Goal: Task Accomplishment & Management: Manage account settings

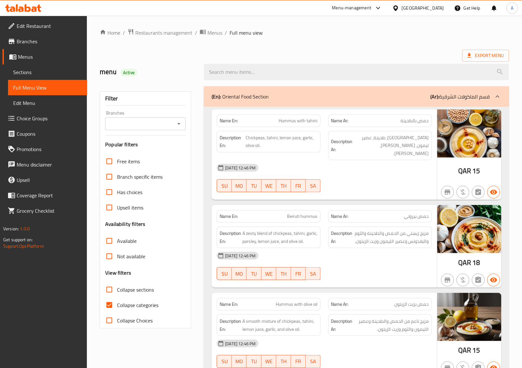
click at [133, 306] on span "Collapse categories" at bounding box center [137, 305] width 41 height 8
click at [117, 306] on input "Collapse categories" at bounding box center [109, 304] width 15 height 15
checkbox input "false"
click at [490, 53] on span "Export Menu" at bounding box center [486, 56] width 37 height 8
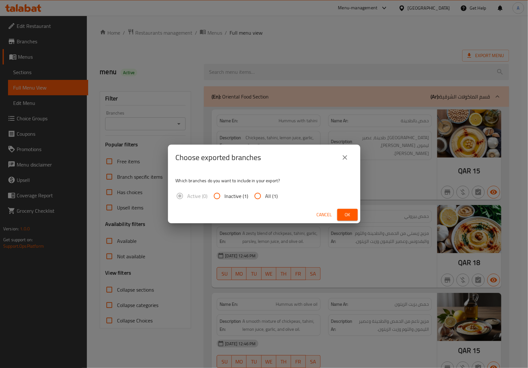
click at [276, 198] on span "All (1)" at bounding box center [272, 196] width 13 height 8
click at [266, 198] on input "All (1)" at bounding box center [257, 195] width 15 height 15
radio input "true"
click at [344, 217] on span "Ok" at bounding box center [348, 215] width 10 height 8
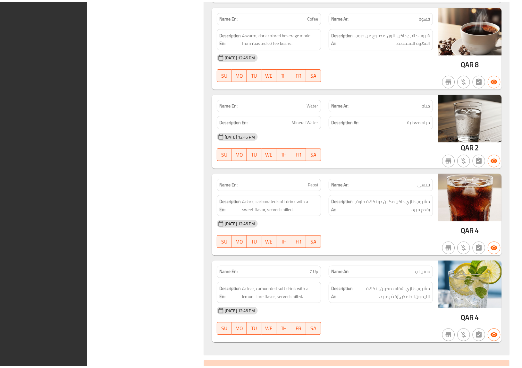
scroll to position [4160, 0]
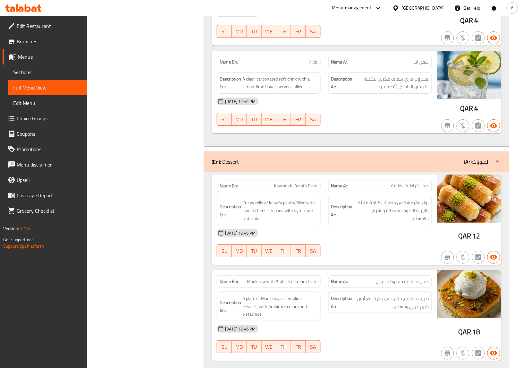
click at [32, 10] on icon at bounding box center [33, 8] width 5 height 5
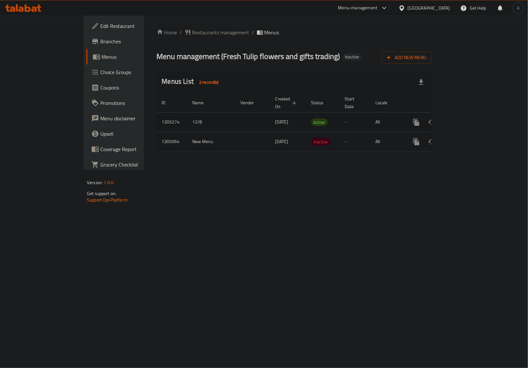
click at [467, 118] on icon "enhanced table" at bounding box center [463, 122] width 8 height 8
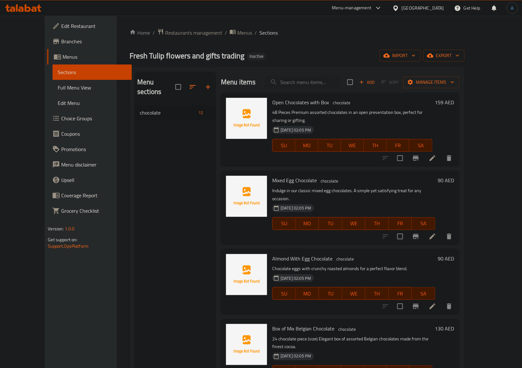
click at [58, 87] on span "Full Menu View" at bounding box center [92, 88] width 69 height 8
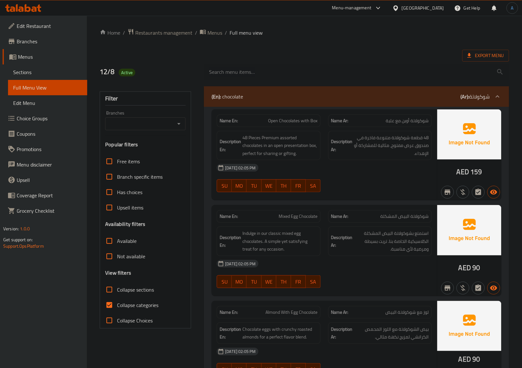
click at [120, 299] on label "Collapse categories" at bounding box center [130, 304] width 57 height 15
click at [117, 299] on input "Collapse categories" at bounding box center [109, 304] width 15 height 15
checkbox input "false"
drag, startPoint x: 456, startPoint y: 172, endPoint x: 468, endPoint y: 174, distance: 11.7
click at [468, 174] on div "AED 159" at bounding box center [470, 154] width 64 height 91
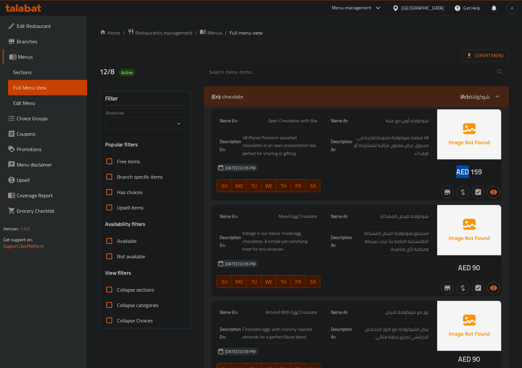
copy span "AED"
click at [410, 175] on div "12-08-2025 02:05 PM" at bounding box center [324, 167] width 223 height 15
click at [315, 124] on span "Open Chocolates with Box" at bounding box center [293, 120] width 49 height 7
click at [315, 59] on div "12/8 Active" at bounding box center [304, 72] width 417 height 29
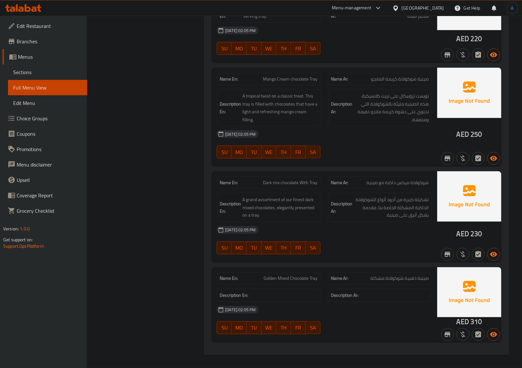
scroll to position [836, 0]
click at [288, 281] on span "Golden Mixed Chocolate Tray" at bounding box center [291, 278] width 54 height 7
copy span "Golden Mixed Chocolate Tray"
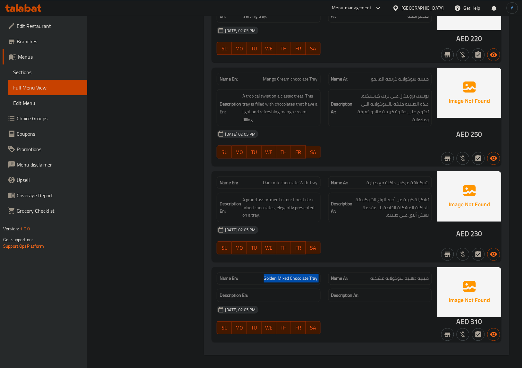
click at [36, 76] on span "Sections" at bounding box center [47, 72] width 69 height 8
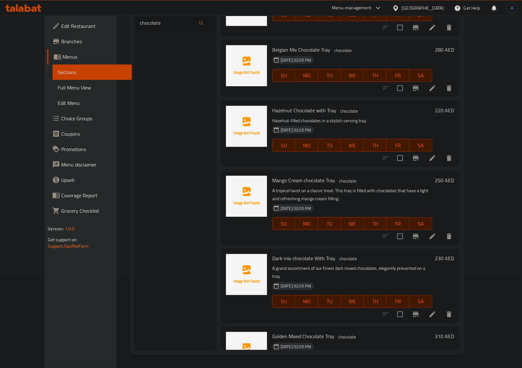
scroll to position [458, 0]
click at [437, 368] on icon at bounding box center [433, 375] width 8 height 8
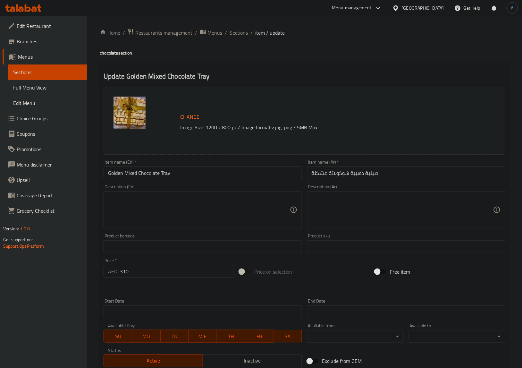
click at [252, 208] on textarea at bounding box center [199, 210] width 182 height 30
paste textarea "Luxurious assortment of premium chocolates in a golden tray for special occasio…"
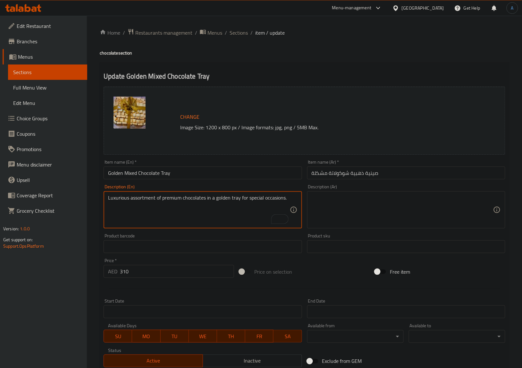
type textarea "Luxurious assortment of premium chocolates in a golden tray for special occasio…"
click at [405, 202] on textarea at bounding box center [403, 210] width 182 height 30
paste textarea "تشكيلة فاخرة من الشوكولاتة الفاخرة في صينية ذهبية للمناسبات الخاصة."
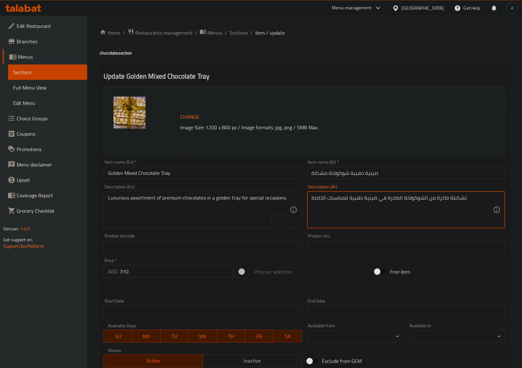
type textarea "تشكيلة فاخرة من الشوكولاتة الفاخرة في صينية ذهبية للمناسبات الخاصة."
click at [96, 233] on div "Home / Restaurants management / Menus / Sections / item / update chocolate sect…" at bounding box center [304, 239] width 435 height 447
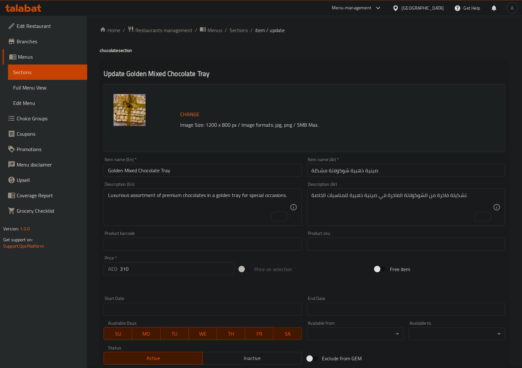
scroll to position [80, 0]
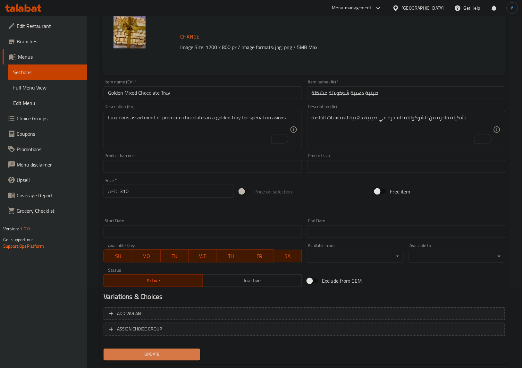
click at [154, 349] on button "Update" at bounding box center [152, 355] width 97 height 12
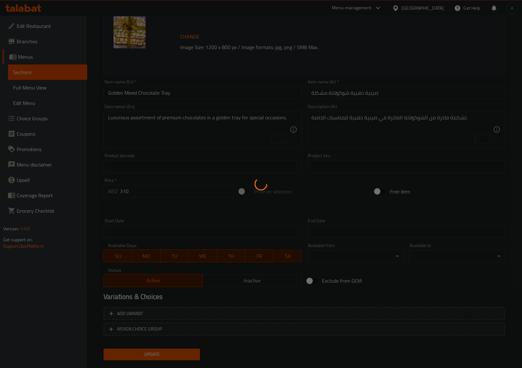
click at [97, 238] on div at bounding box center [261, 184] width 522 height 368
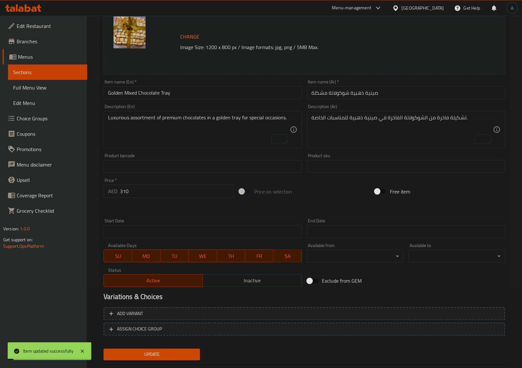
click at [92, 238] on div "Home / Restaurants management / Menus / Sections / item / update chocolate sect…" at bounding box center [304, 159] width 435 height 447
click at [92, 239] on div "Home / Restaurants management / Menus / Sections / item / update chocolate sect…" at bounding box center [304, 159] width 435 height 447
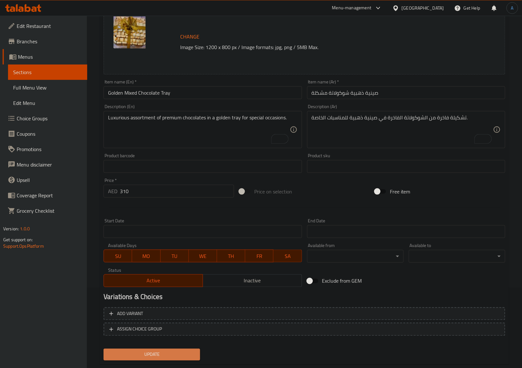
click at [148, 352] on span "Update" at bounding box center [152, 355] width 86 height 8
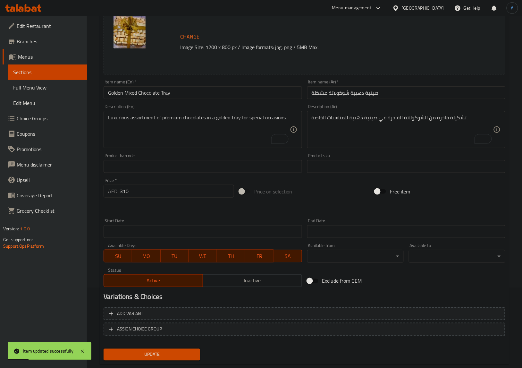
click at [38, 87] on span "Full Menu View" at bounding box center [47, 88] width 69 height 8
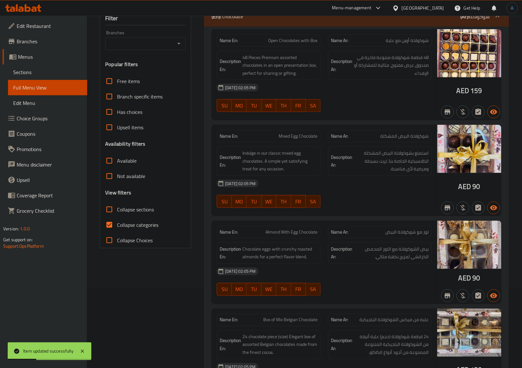
click at [127, 224] on span "Collapse categories" at bounding box center [137, 225] width 41 height 8
click at [117, 224] on input "Collapse categories" at bounding box center [109, 224] width 15 height 15
checkbox input "false"
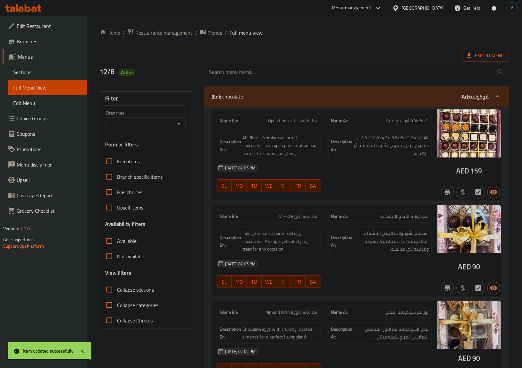
click at [326, 37] on ol "Home / Restaurants management / Menus / Full menu view" at bounding box center [305, 33] width 410 height 8
click at [497, 53] on span "Export Menu" at bounding box center [486, 56] width 37 height 8
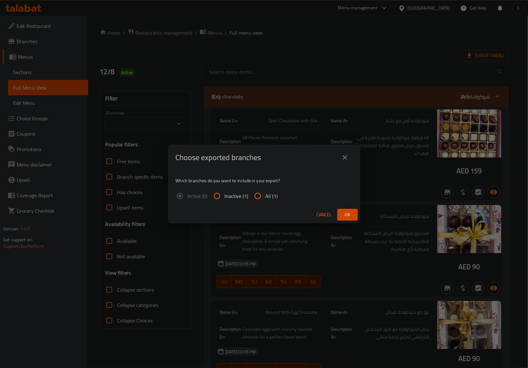
click at [264, 193] on input "All (1)" at bounding box center [257, 195] width 15 height 15
radio input "true"
click at [350, 212] on span "Ok" at bounding box center [348, 215] width 10 height 8
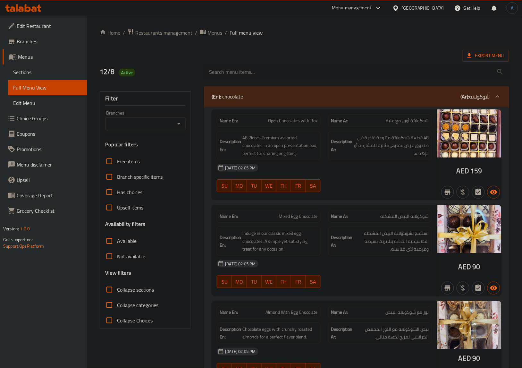
click at [33, 12] on div at bounding box center [23, 8] width 47 height 13
click at [37, 11] on icon at bounding box center [23, 8] width 36 height 8
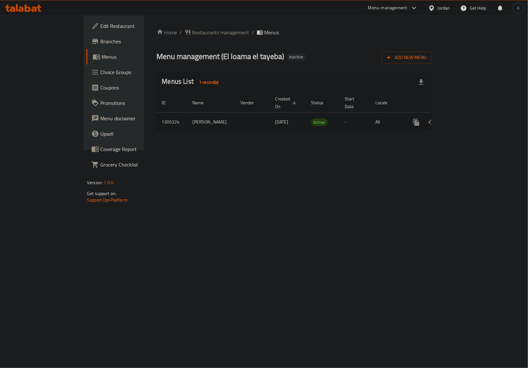
click at [466, 119] on icon "enhanced table" at bounding box center [463, 122] width 6 height 6
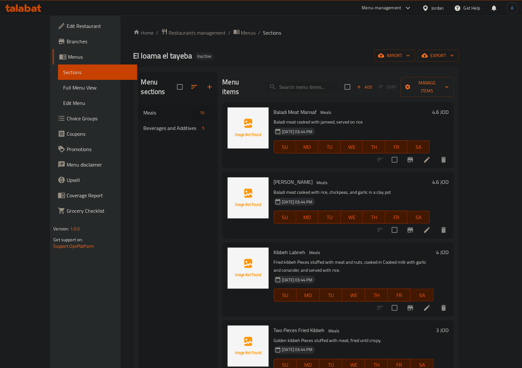
click at [63, 90] on span "Full Menu View" at bounding box center [97, 88] width 69 height 8
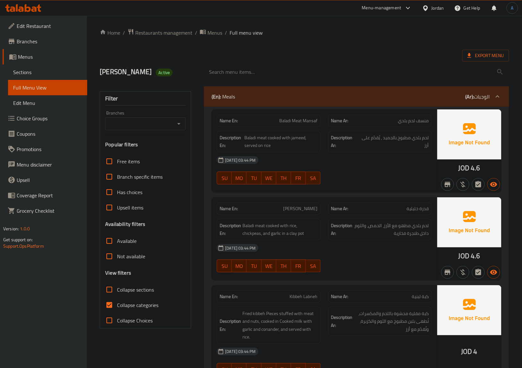
click at [111, 305] on input "Collapse categories" at bounding box center [109, 304] width 15 height 15
checkbox input "false"
drag, startPoint x: 458, startPoint y: 169, endPoint x: 469, endPoint y: 169, distance: 10.9
click at [469, 169] on div "JOD 4.6" at bounding box center [470, 150] width 64 height 83
copy span "JOD"
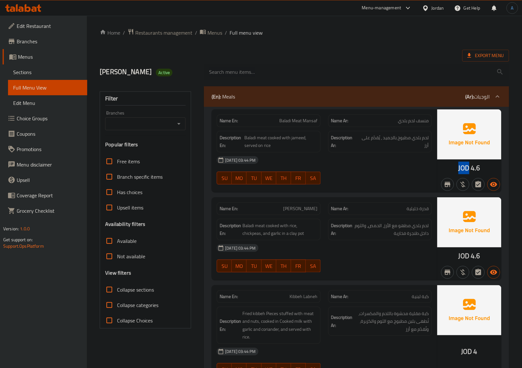
click at [403, 170] on div "12-08-2025 03:44 PM SU MO TU WE TH FR SA" at bounding box center [324, 170] width 223 height 36
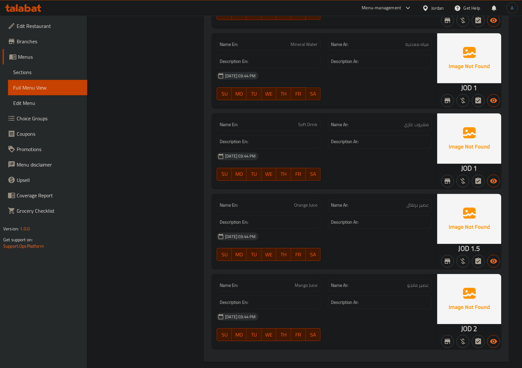
scroll to position [1089, 0]
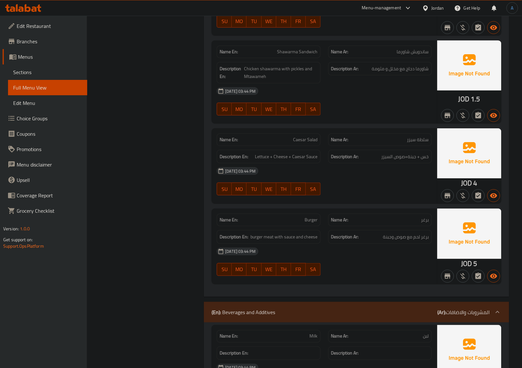
scroll to position [0, 0]
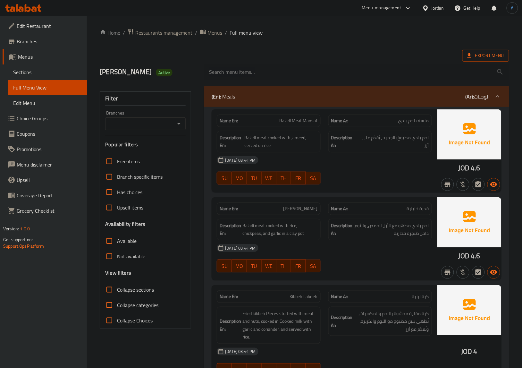
click at [497, 60] on span "Export Menu" at bounding box center [486, 56] width 47 height 12
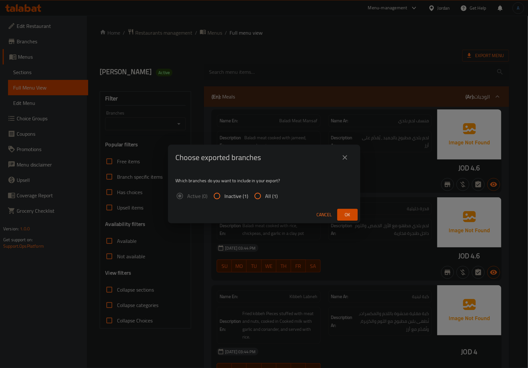
click at [267, 193] on span "All (1)" at bounding box center [272, 196] width 13 height 8
click at [266, 193] on input "All (1)" at bounding box center [257, 195] width 15 height 15
radio input "true"
click at [347, 215] on span "Ok" at bounding box center [348, 215] width 10 height 8
